Goal: Information Seeking & Learning: Learn about a topic

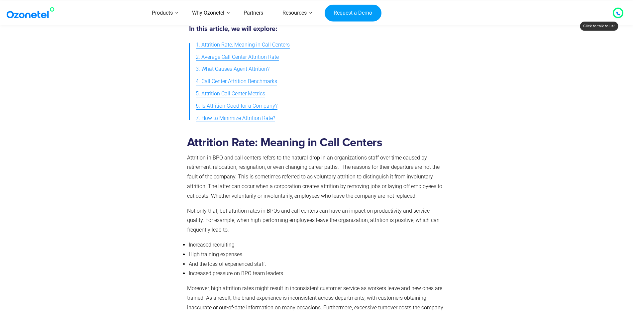
click at [146, 172] on div at bounding box center [146, 304] width 75 height 347
drag, startPoint x: 302, startPoint y: 187, endPoint x: 297, endPoint y: 183, distance: 6.9
click at [304, 186] on span "Attrition in BPO and call centers refers to the natural drop in an organization…" at bounding box center [314, 177] width 255 height 45
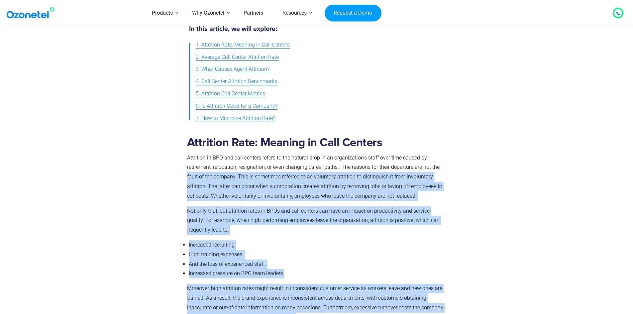
drag, startPoint x: 187, startPoint y: 177, endPoint x: 448, endPoint y: 191, distance: 261.5
click at [448, 191] on div "Attrition Rate: Meaning in Call Centers Attrition in BPO and call centers refer…" at bounding box center [316, 304] width 425 height 347
click at [389, 201] on div "Attrition Rate: Meaning in Call Centers Attrition in BPO and call centers refer…" at bounding box center [315, 302] width 257 height 333
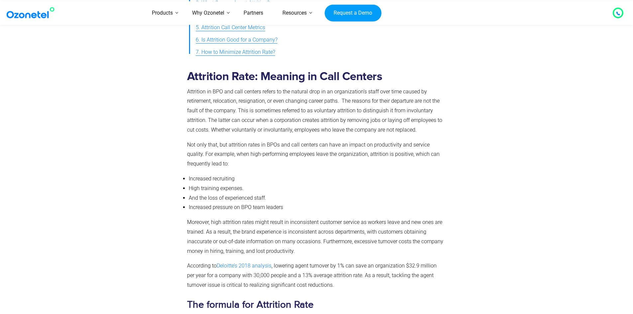
scroll to position [325, 0]
drag, startPoint x: 193, startPoint y: 196, endPoint x: 290, endPoint y: 200, distance: 97.1
click at [290, 200] on div "Attrition Rate: Meaning in Call Centers Attrition in BPO and call centers refer…" at bounding box center [315, 237] width 263 height 347
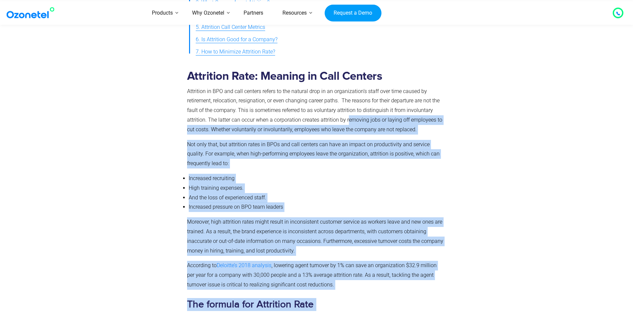
drag, startPoint x: 347, startPoint y: 120, endPoint x: 449, endPoint y: 119, distance: 101.7
click at [449, 119] on div "Attrition Rate: Meaning in Call Centers Attrition in BPO and call centers refer…" at bounding box center [316, 237] width 425 height 347
click at [444, 150] on div "Attrition Rate: Meaning in Call Centers Attrition in BPO and call centers refer…" at bounding box center [315, 237] width 263 height 347
click at [214, 130] on span "Attrition in BPO and call centers refers to the natural drop in an organization…" at bounding box center [314, 110] width 255 height 45
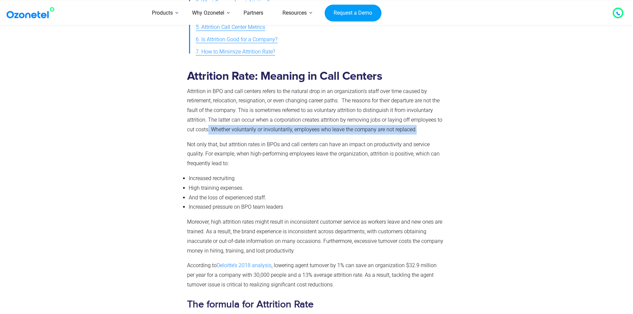
drag, startPoint x: 209, startPoint y: 128, endPoint x: 427, endPoint y: 132, distance: 218.3
click at [427, 132] on p "Attrition in BPO and call centers refers to the natural drop in an organization…" at bounding box center [315, 111] width 257 height 48
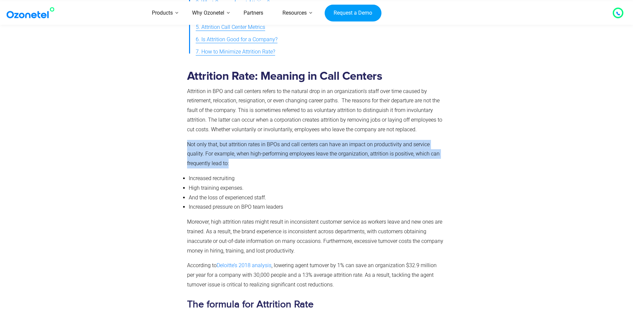
drag, startPoint x: 189, startPoint y: 145, endPoint x: 439, endPoint y: 161, distance: 251.1
click at [439, 161] on div "Attrition Rate: Meaning in Call Centers Attrition in BPO and call centers refer…" at bounding box center [315, 237] width 263 height 347
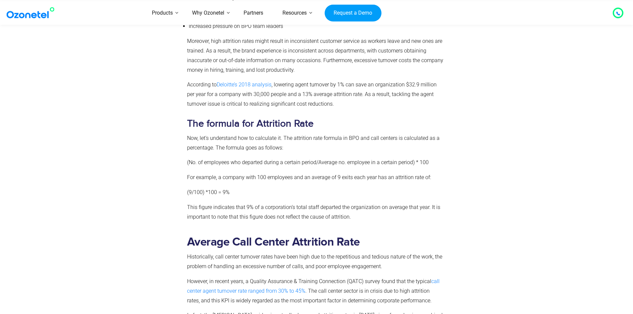
scroll to position [525, 0]
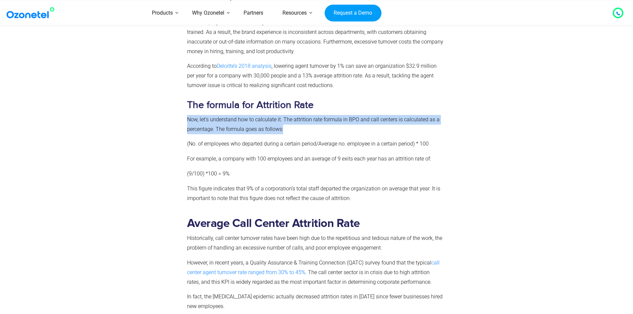
drag, startPoint x: 187, startPoint y: 117, endPoint x: 438, endPoint y: 132, distance: 251.0
click at [438, 132] on p "Now, let’s understand how to calculate it. The attrition rate formula in BPO an…" at bounding box center [315, 124] width 257 height 19
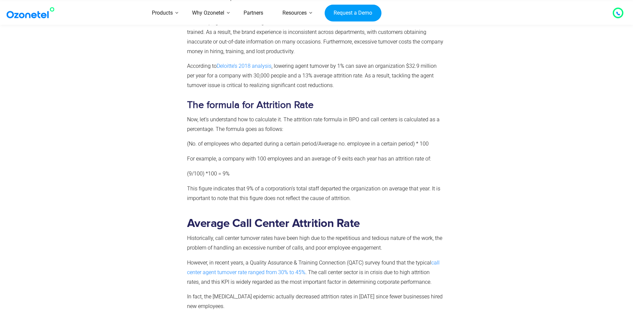
drag, startPoint x: 312, startPoint y: 136, endPoint x: 258, endPoint y: 148, distance: 55.6
click at [311, 136] on div "Attrition Rate: Meaning in Call Centers Attrition in BPO and call centers refer…" at bounding box center [315, 36] width 257 height 333
drag, startPoint x: 194, startPoint y: 147, endPoint x: 233, endPoint y: 146, distance: 38.9
click at [194, 147] on span "(No. of employees who departed during a certain period/Average no. employee in …" at bounding box center [308, 144] width 242 height 6
drag, startPoint x: 316, startPoint y: 143, endPoint x: 272, endPoint y: 143, distance: 43.2
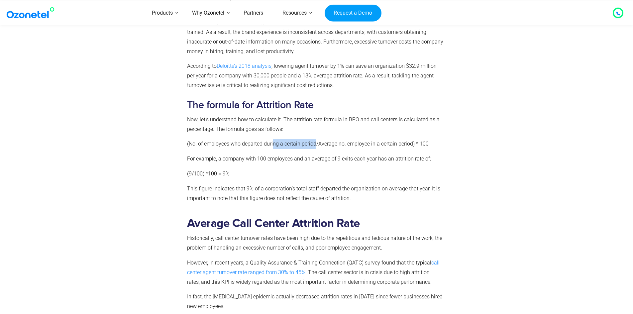
click at [273, 143] on span "(No. of employees who departed during a certain period/Average no. employee in …" at bounding box center [308, 144] width 242 height 6
drag, startPoint x: 323, startPoint y: 145, endPoint x: 410, endPoint y: 141, distance: 87.1
click at [410, 141] on span "(No. of employees who departed during a certain period/Average no. employee in …" at bounding box center [308, 144] width 242 height 6
click at [442, 148] on p "(No. of employees who departed during a certain period/Average no. employee in …" at bounding box center [315, 144] width 257 height 10
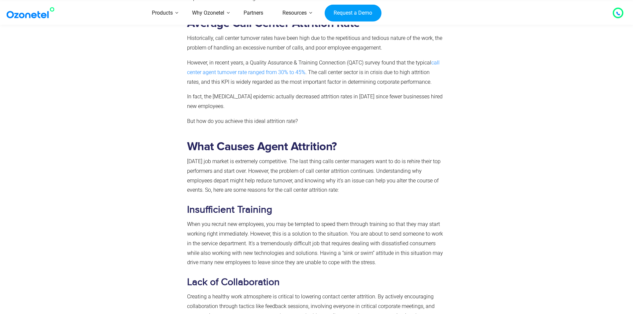
scroll to position [757, 0]
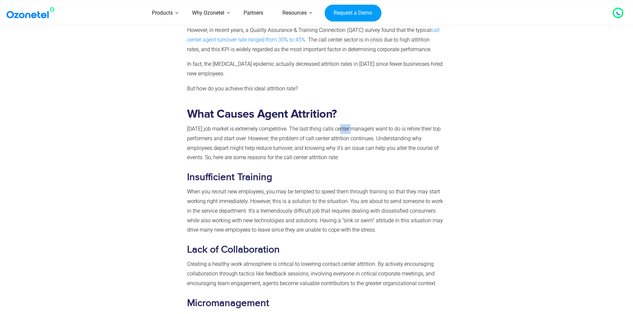
drag, startPoint x: 340, startPoint y: 124, endPoint x: 353, endPoint y: 125, distance: 13.7
click at [401, 131] on span "[DATE] job market is extremely competitive. The last thing calls center manager…" at bounding box center [314, 143] width 254 height 35
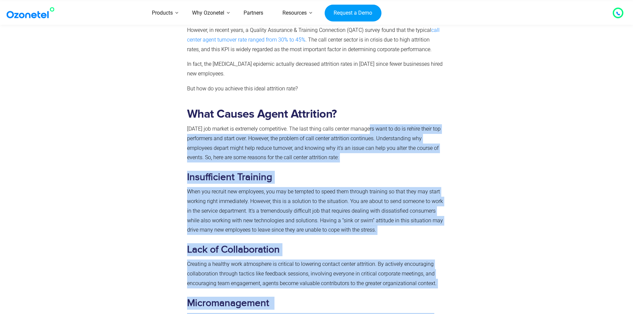
drag, startPoint x: 369, startPoint y: 130, endPoint x: 465, endPoint y: 129, distance: 95.4
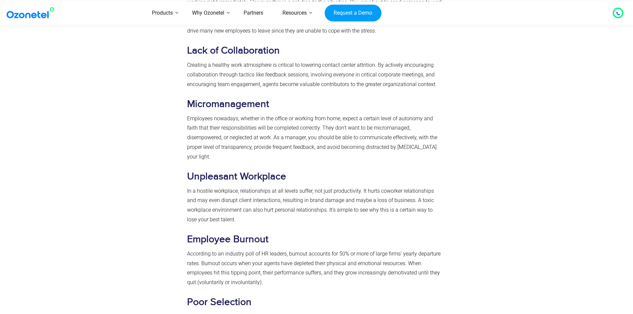
scroll to position [957, 0]
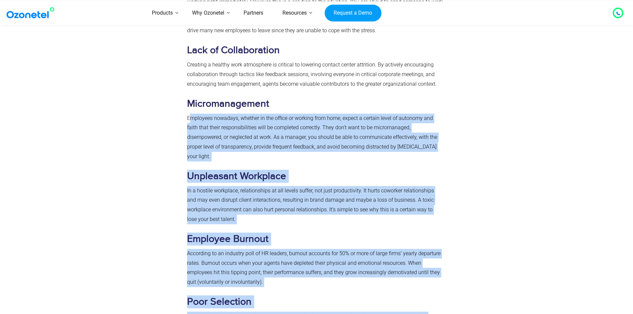
drag, startPoint x: 191, startPoint y: 119, endPoint x: 451, endPoint y: 116, distance: 259.8
click at [451, 116] on div "What Causes Agent Attrition? [DATE] job market is extremely competitive. The la…" at bounding box center [316, 162] width 425 height 518
click at [468, 130] on div at bounding box center [484, 162] width 75 height 518
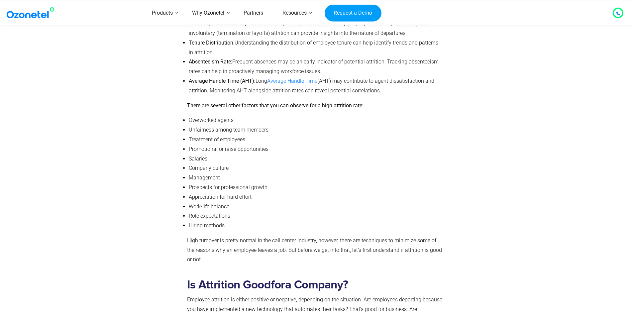
scroll to position [1654, 0]
